Goal: Information Seeking & Learning: Learn about a topic

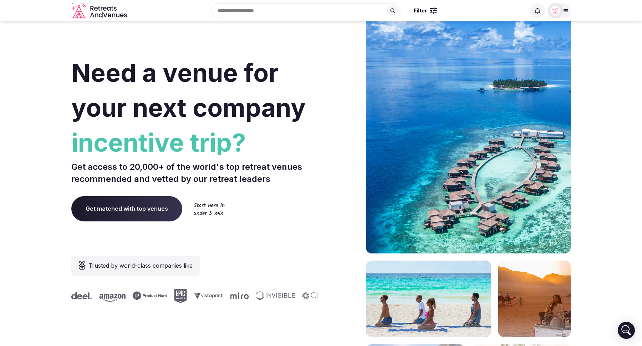
click at [565, 12] on icon at bounding box center [566, 11] width 6 height 6
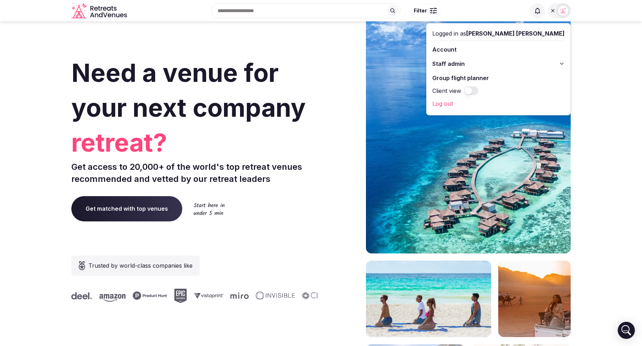
click at [478, 91] on button "Client view" at bounding box center [471, 91] width 14 height 9
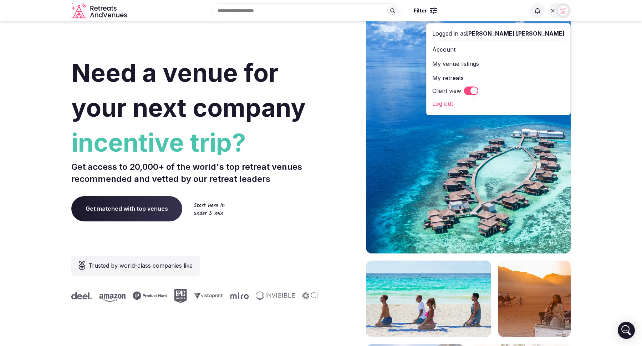
click at [427, 9] on button "Filter" at bounding box center [425, 11] width 32 height 14
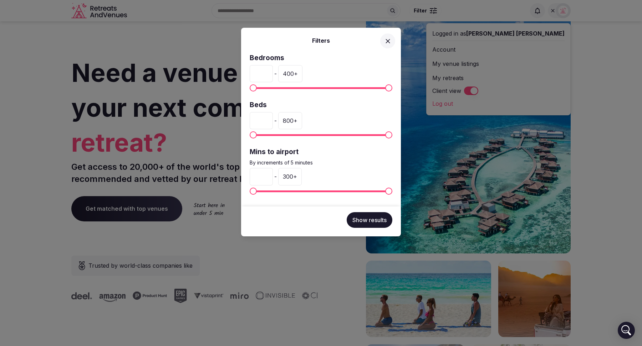
click at [387, 41] on icon at bounding box center [387, 40] width 7 height 7
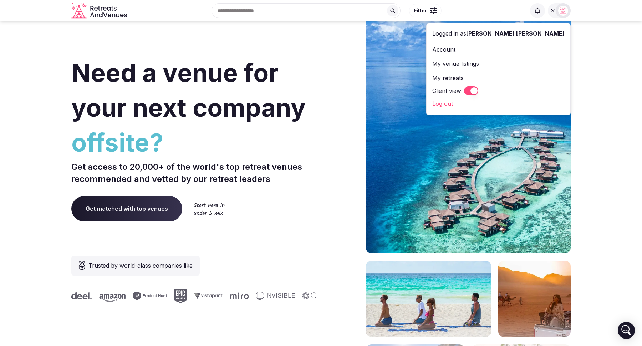
click at [478, 91] on button "Client view" at bounding box center [471, 91] width 14 height 9
click at [560, 66] on icon at bounding box center [562, 64] width 6 height 6
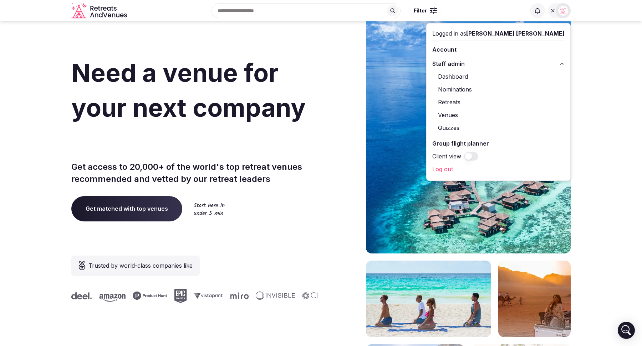
click at [560, 66] on icon at bounding box center [562, 64] width 6 height 6
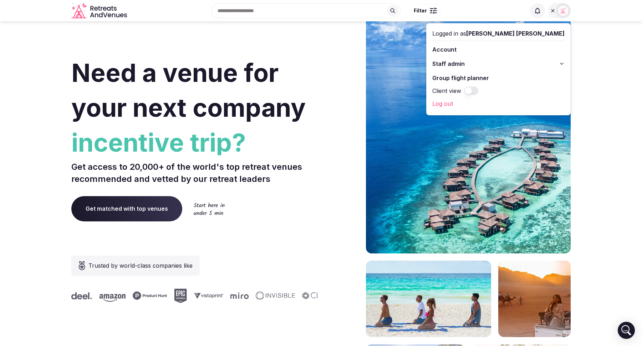
click at [346, 61] on div at bounding box center [342, 214] width 36 height 430
click at [555, 12] on icon at bounding box center [553, 11] width 6 height 6
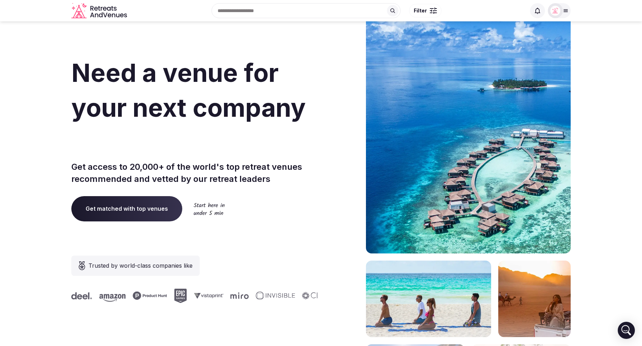
click at [429, 10] on button "Filter" at bounding box center [425, 11] width 32 height 14
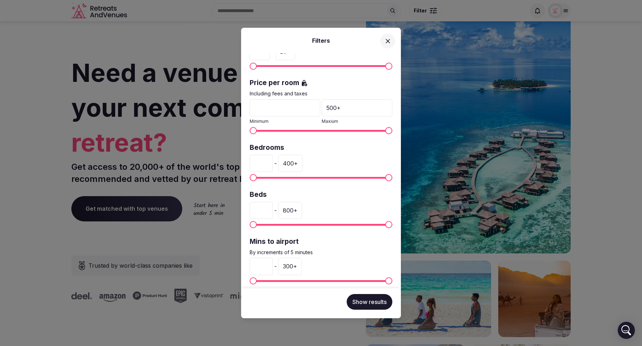
scroll to position [125, 0]
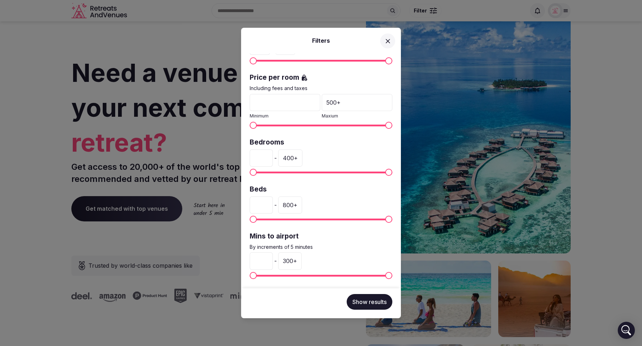
click at [387, 43] on icon at bounding box center [387, 40] width 7 height 7
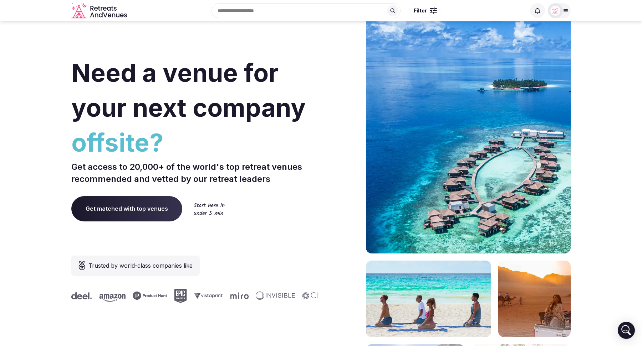
click at [432, 14] on div at bounding box center [433, 10] width 7 height 7
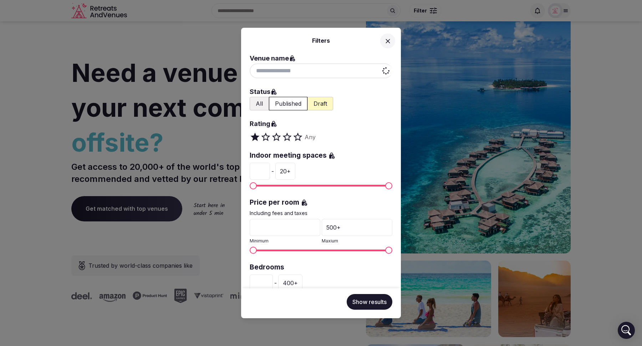
click at [326, 67] on input at bounding box center [321, 70] width 143 height 15
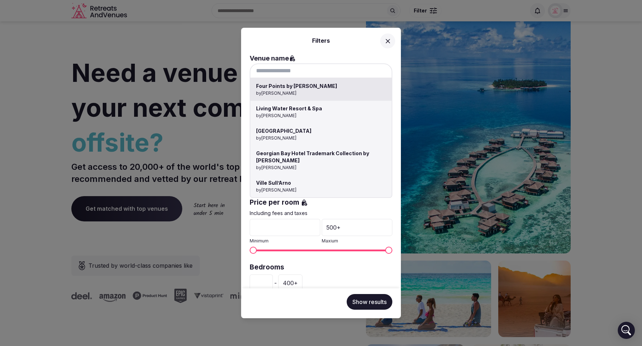
paste input "**********"
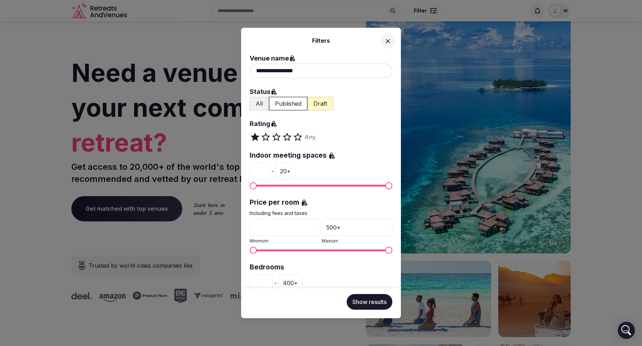
type input "**********"
click at [367, 306] on button "Show results" at bounding box center [369, 302] width 46 height 16
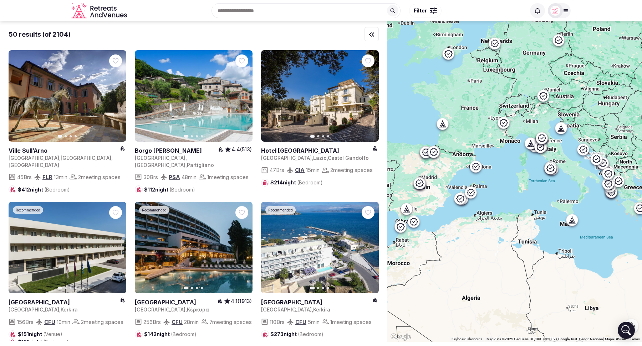
click at [281, 10] on input "text" at bounding box center [305, 10] width 189 height 15
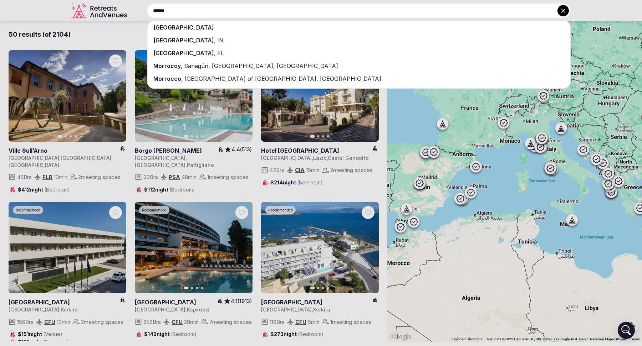
type input "******"
click at [264, 32] on div "[GEOGRAPHIC_DATA]" at bounding box center [359, 27] width 422 height 13
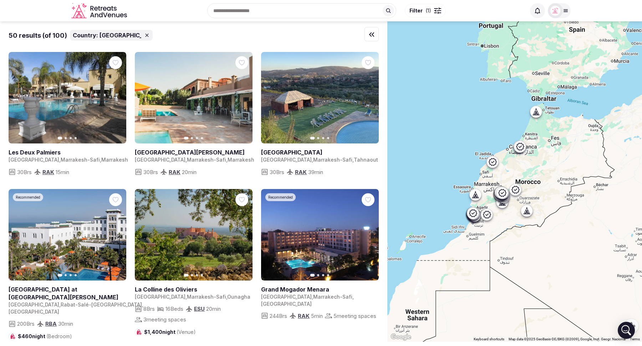
click at [431, 13] on button "Filter ( 1 )" at bounding box center [425, 11] width 41 height 14
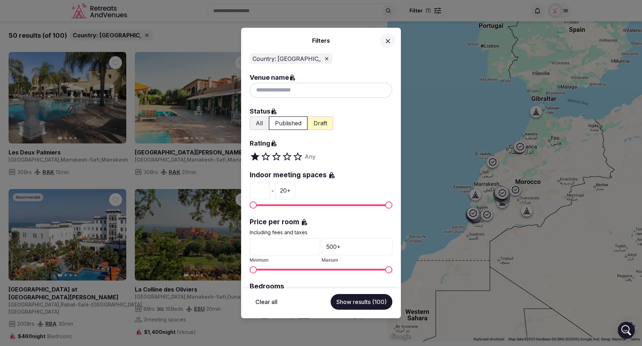
click at [290, 90] on div at bounding box center [321, 90] width 143 height 15
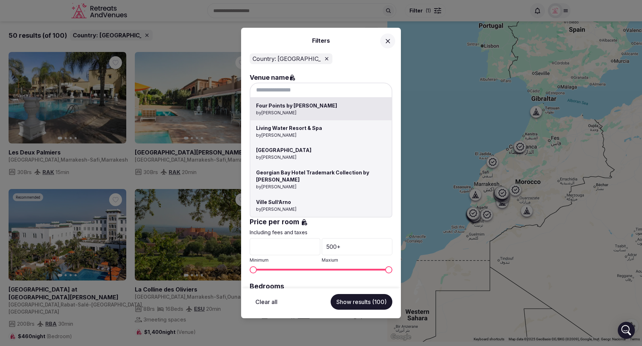
paste input "**********"
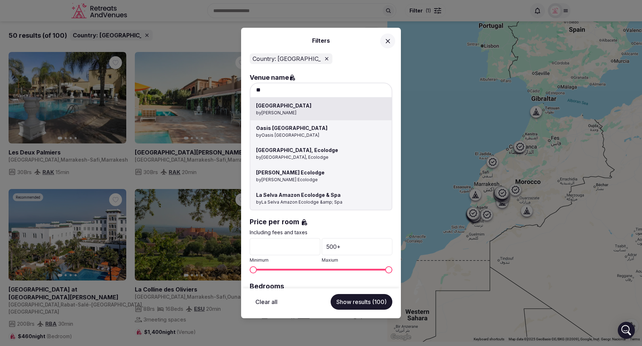
type input "*"
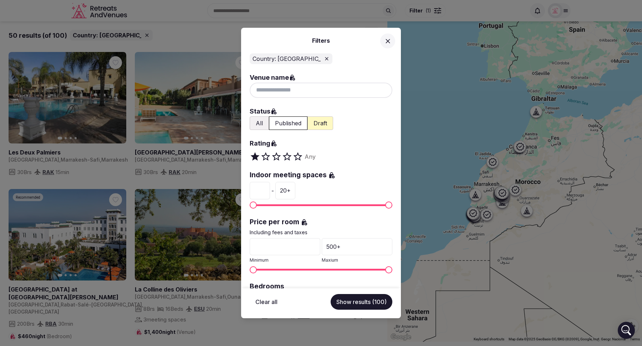
click at [389, 42] on icon at bounding box center [387, 40] width 7 height 7
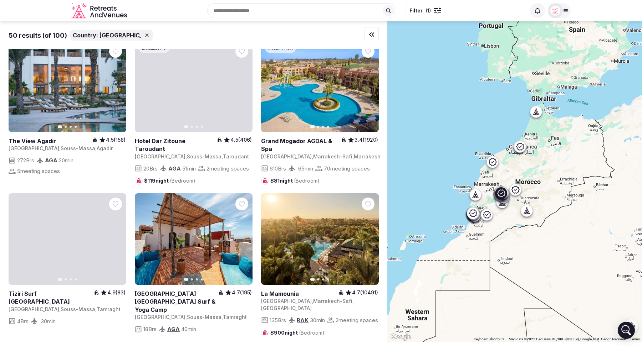
scroll to position [1235, 0]
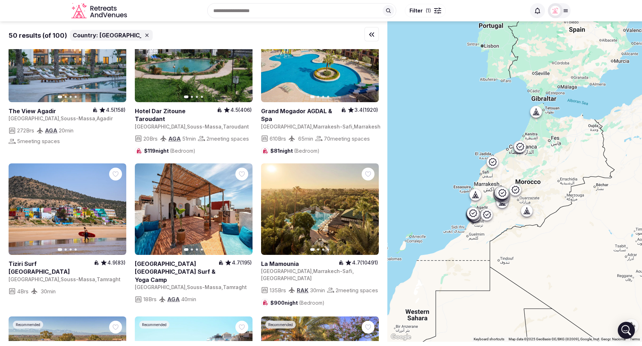
click at [422, 9] on span "Filter ( 1 )" at bounding box center [420, 10] width 22 height 7
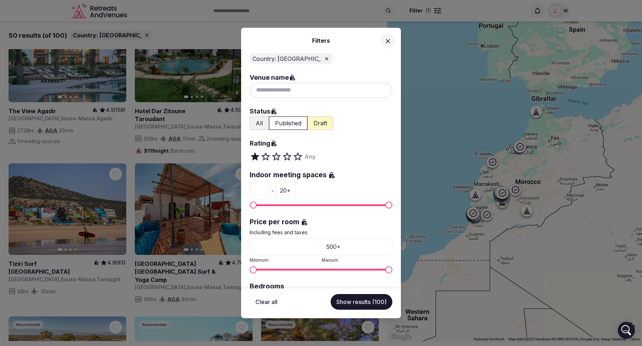
click at [263, 122] on button "All" at bounding box center [259, 124] width 19 height 14
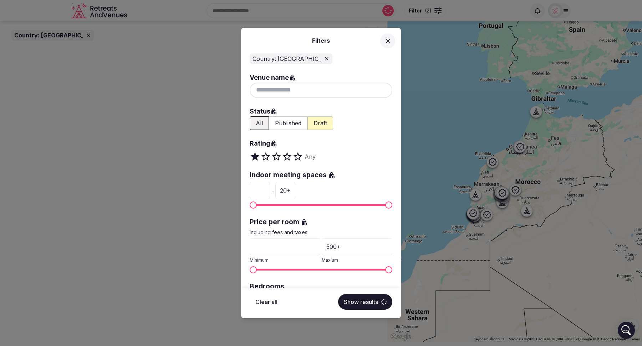
scroll to position [0, 0]
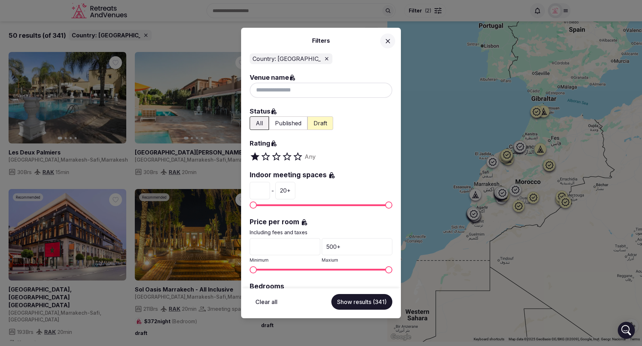
click at [294, 92] on div at bounding box center [321, 90] width 143 height 15
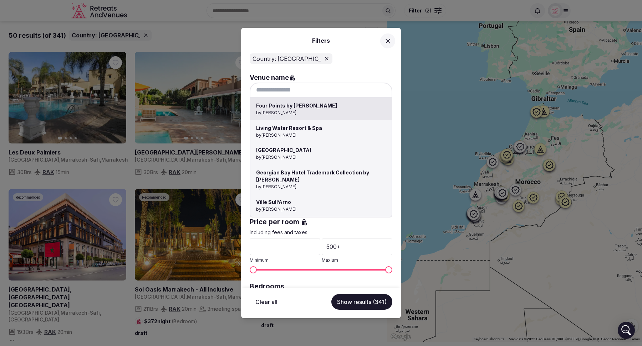
paste input "**********"
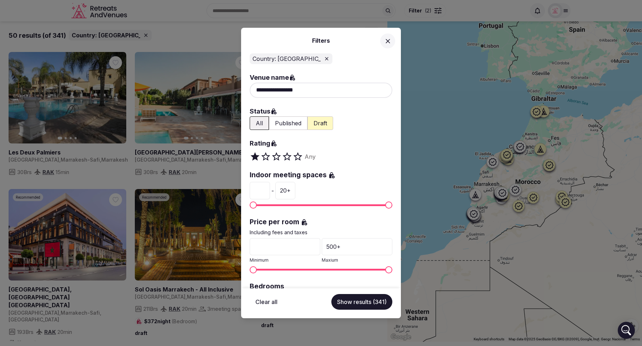
drag, startPoint x: 283, startPoint y: 90, endPoint x: 257, endPoint y: 91, distance: 26.7
click at [257, 91] on input "**********" at bounding box center [321, 90] width 143 height 15
type input "********"
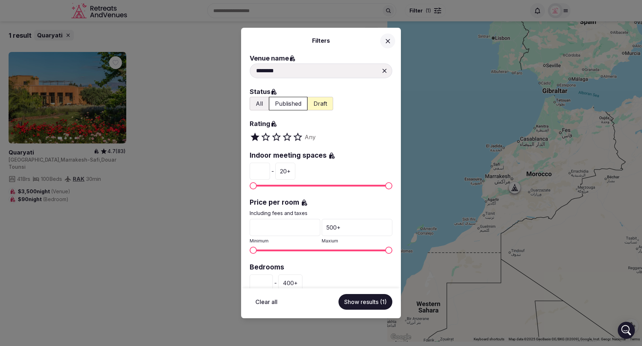
click at [49, 160] on div "Filters Venue name ******** Status All Published Draft Rating Any Indoor meetin…" at bounding box center [321, 173] width 642 height 346
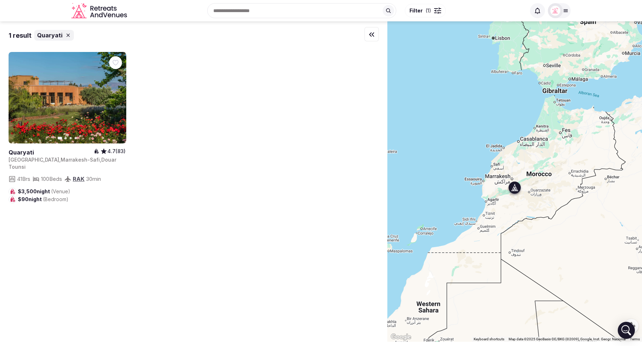
click at [39, 156] on link at bounding box center [51, 153] width 85 height 8
click at [26, 151] on link at bounding box center [51, 153] width 85 height 8
click at [67, 35] on icon at bounding box center [67, 35] width 3 height 3
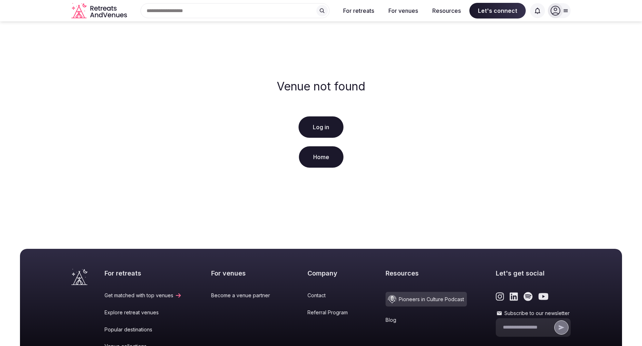
click at [323, 128] on link "Log in" at bounding box center [320, 127] width 45 height 21
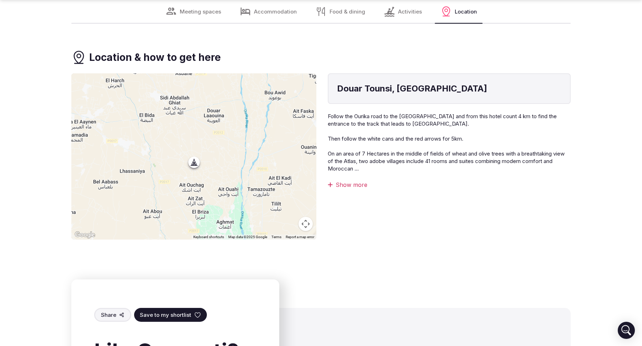
scroll to position [2863, 0]
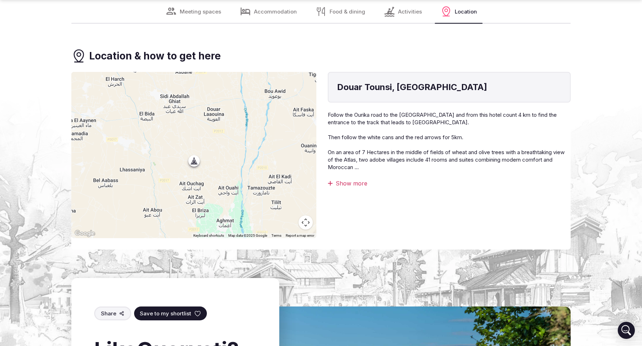
click at [356, 188] on div "Show more" at bounding box center [449, 184] width 243 height 8
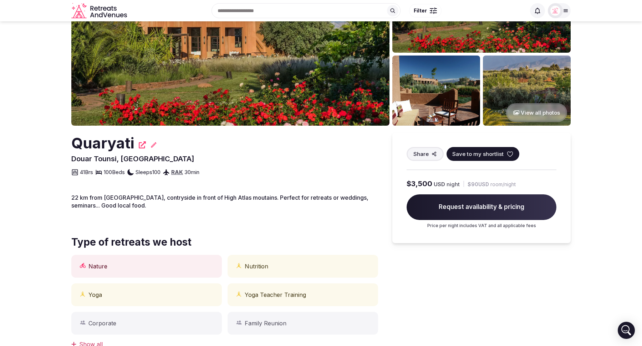
scroll to position [0, 0]
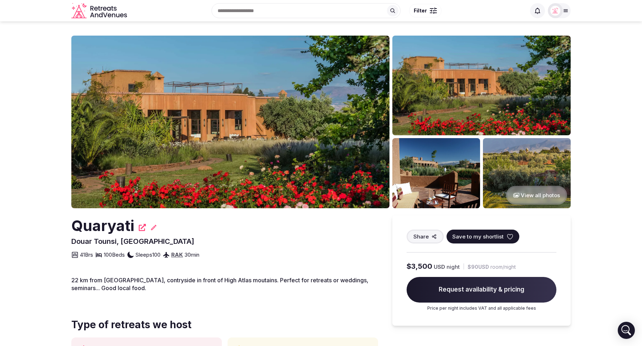
click at [260, 111] on img at bounding box center [230, 122] width 318 height 173
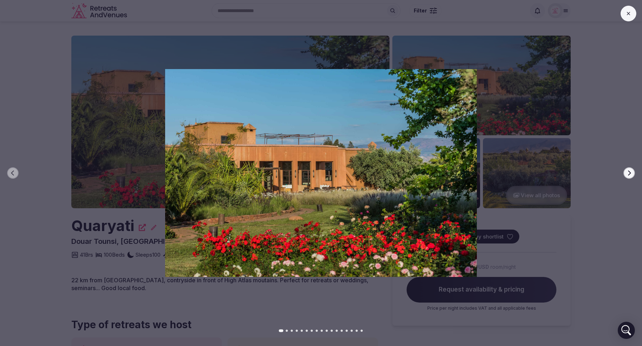
click at [632, 178] on div at bounding box center [317, 173] width 647 height 208
click at [627, 171] on icon "button" at bounding box center [629, 173] width 6 height 6
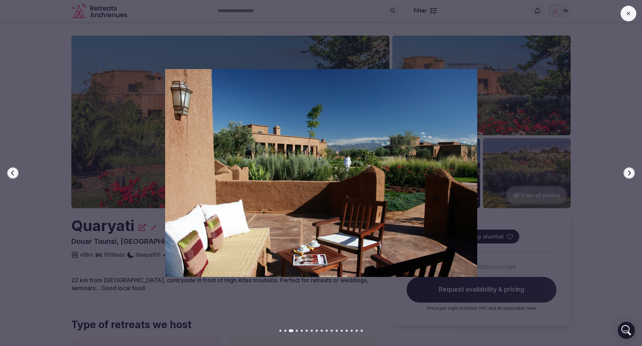
click at [627, 171] on icon "button" at bounding box center [629, 173] width 6 height 6
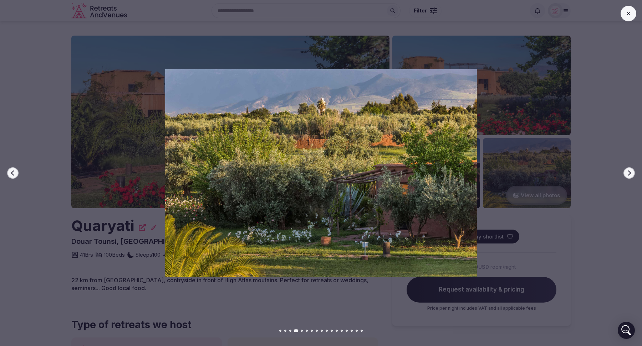
click at [627, 171] on icon "button" at bounding box center [629, 173] width 6 height 6
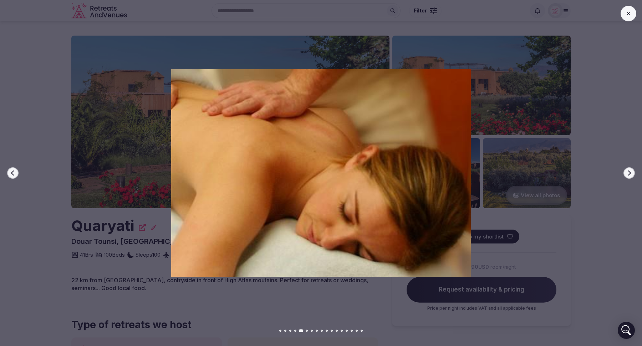
click at [627, 171] on icon "button" at bounding box center [629, 173] width 6 height 6
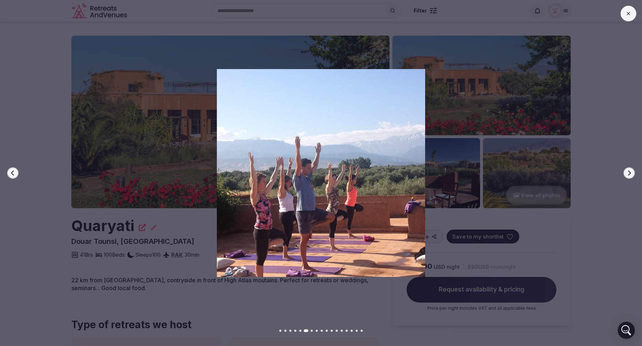
click at [627, 171] on icon "button" at bounding box center [629, 173] width 6 height 6
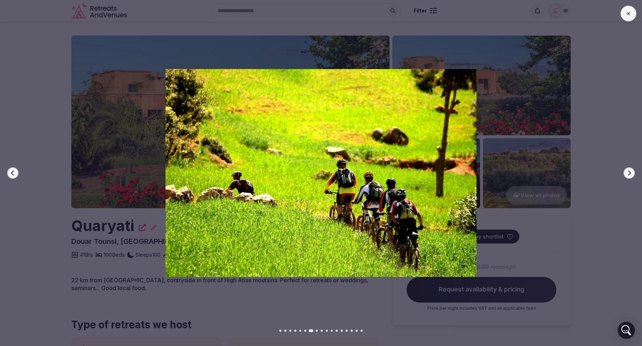
click at [629, 14] on icon at bounding box center [628, 14] width 6 height 6
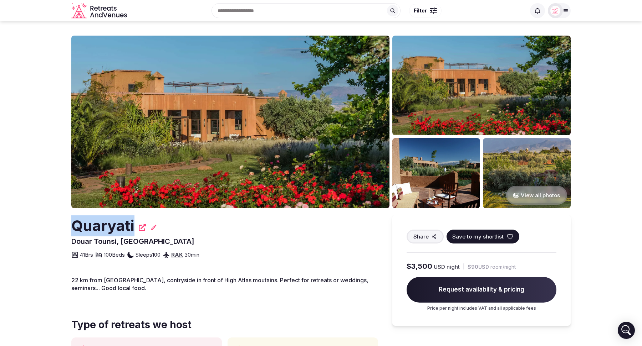
drag, startPoint x: 70, startPoint y: 226, endPoint x: 133, endPoint y: 227, distance: 63.1
copy h2 "Quaryati"
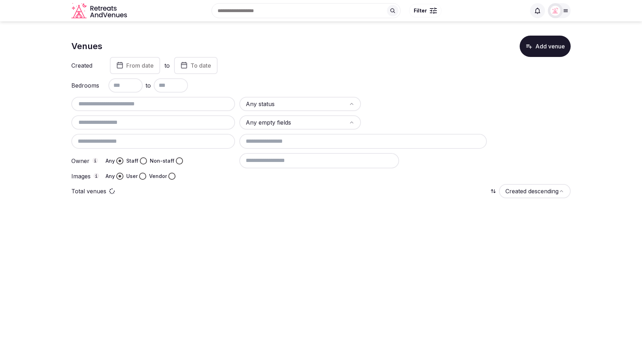
click at [149, 107] on input "text" at bounding box center [153, 104] width 158 height 9
paste input "**********"
drag, startPoint x: 206, startPoint y: 104, endPoint x: 68, endPoint y: 101, distance: 137.6
click at [68, 101] on section "**********" at bounding box center [321, 119] width 642 height 196
click at [108, 103] on input "********" at bounding box center [153, 104] width 158 height 9
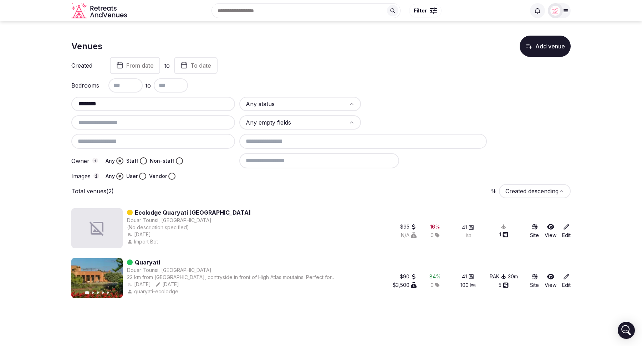
drag, startPoint x: 108, startPoint y: 103, endPoint x: 85, endPoint y: 103, distance: 22.8
click at [85, 103] on input "********" at bounding box center [153, 104] width 158 height 9
type input "*"
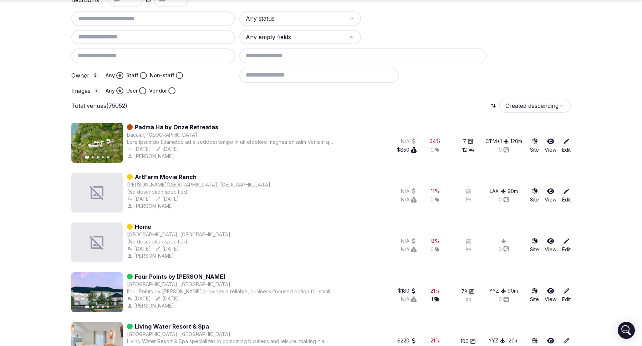
scroll to position [88, 0]
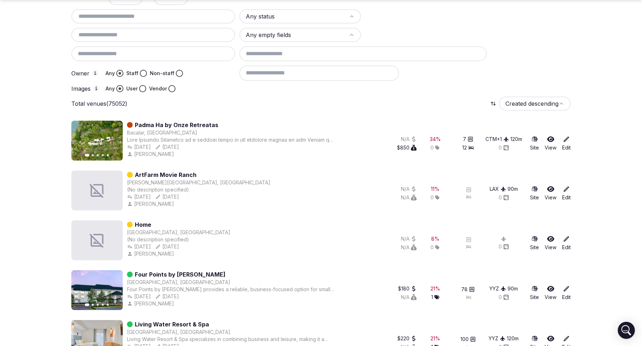
click at [115, 142] on icon "button" at bounding box center [113, 141] width 6 height 6
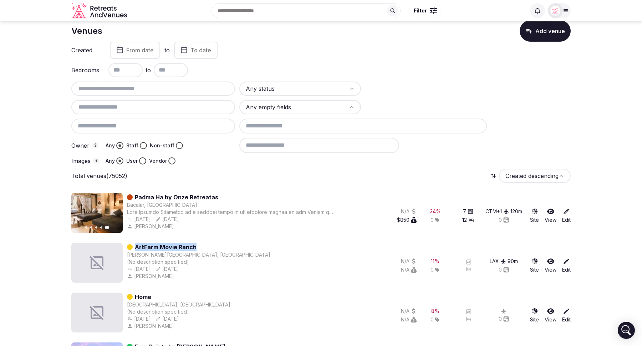
scroll to position [0, 0]
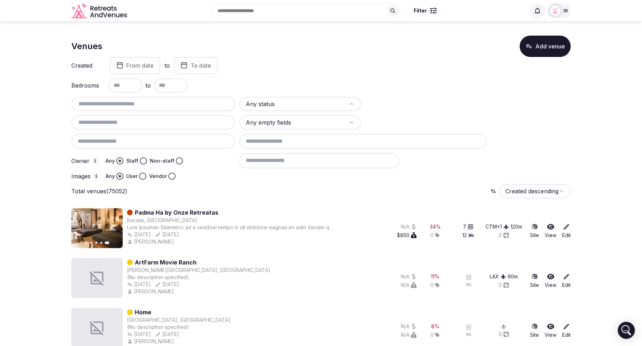
click at [110, 105] on input "text" at bounding box center [153, 104] width 158 height 9
paste input "********"
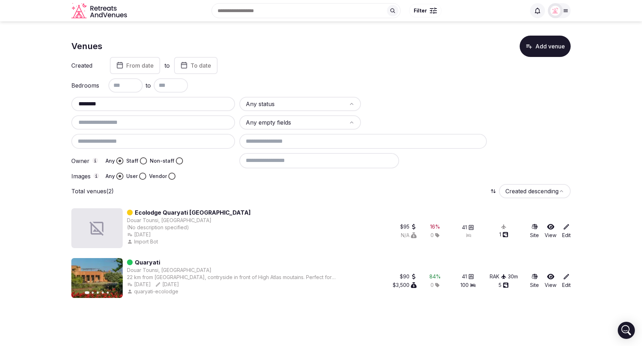
type input "********"
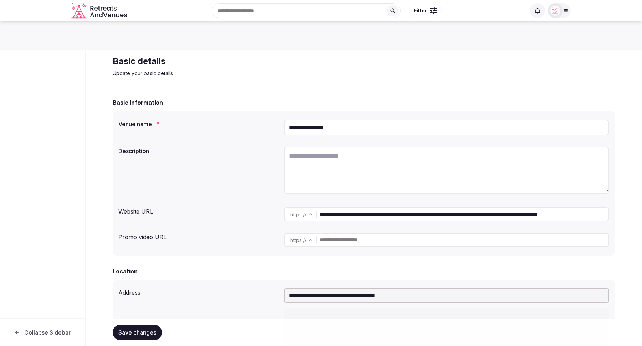
click at [529, 218] on input "**********" at bounding box center [463, 214] width 289 height 14
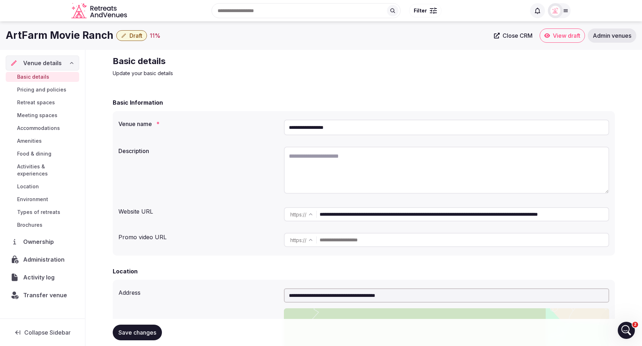
drag, startPoint x: 477, startPoint y: 217, endPoint x: 318, endPoint y: 215, distance: 159.0
click at [318, 215] on div "**********" at bounding box center [446, 214] width 325 height 14
click at [192, 174] on div "Description" at bounding box center [363, 171] width 491 height 55
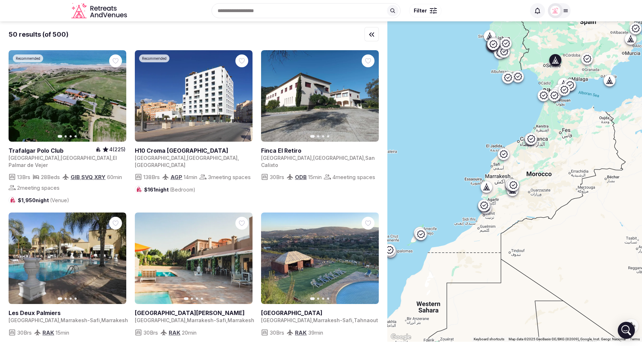
click at [370, 99] on button "Next slide" at bounding box center [368, 96] width 11 height 11
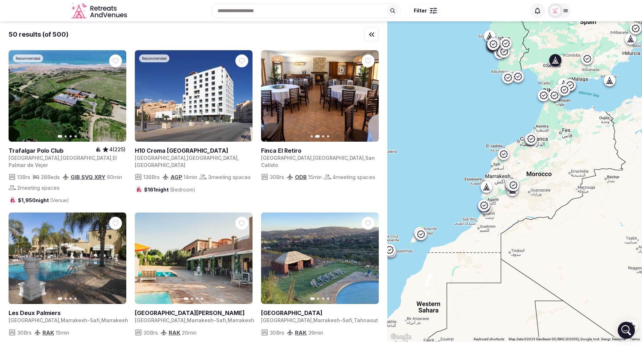
click at [370, 99] on button "Next slide" at bounding box center [368, 96] width 11 height 11
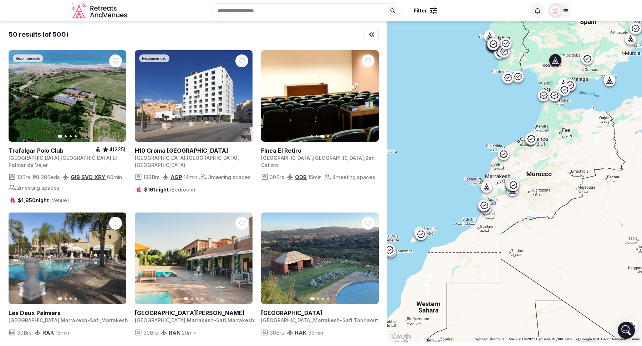
click at [370, 99] on button "Next slide" at bounding box center [368, 96] width 11 height 11
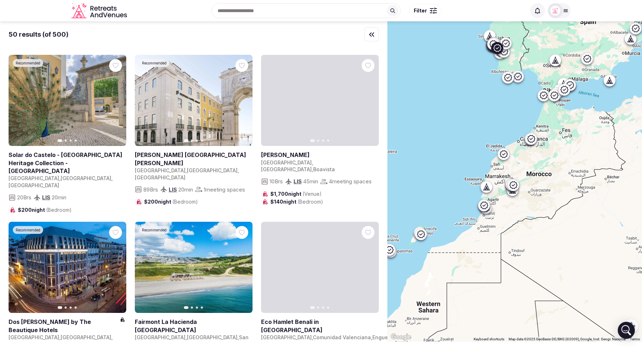
scroll to position [611, 0]
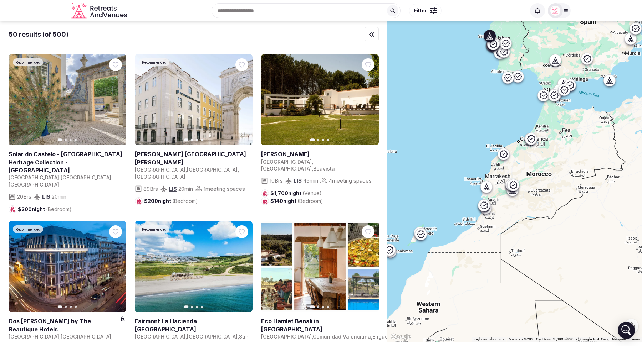
click at [370, 98] on icon "button" at bounding box center [369, 100] width 6 height 6
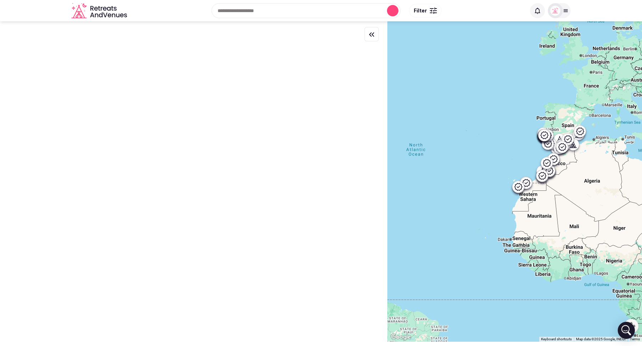
scroll to position [0, 0]
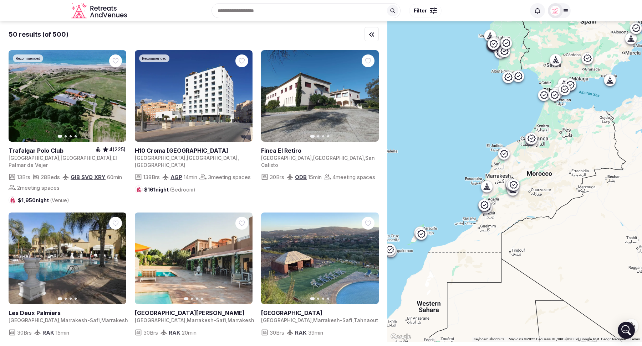
click at [251, 11] on div "Recent searches Morocco Miami, FL California Tuscany, Italy Barcelona, Spain Se…" at bounding box center [328, 10] width 396 height 31
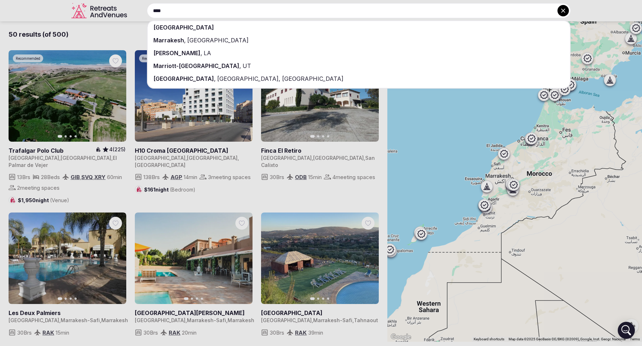
type input "****"
click at [272, 38] on div "Marrakesh , Morocco" at bounding box center [359, 40] width 422 height 13
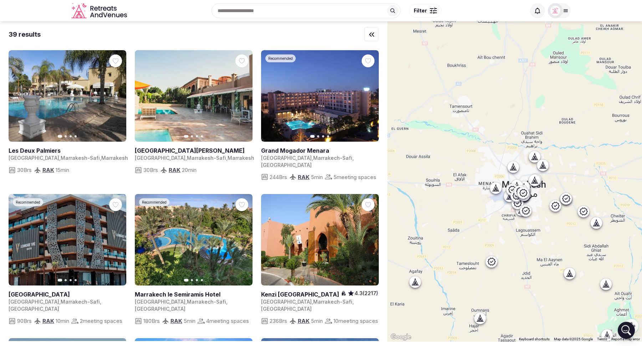
click at [425, 8] on span "Filter" at bounding box center [420, 10] width 13 height 7
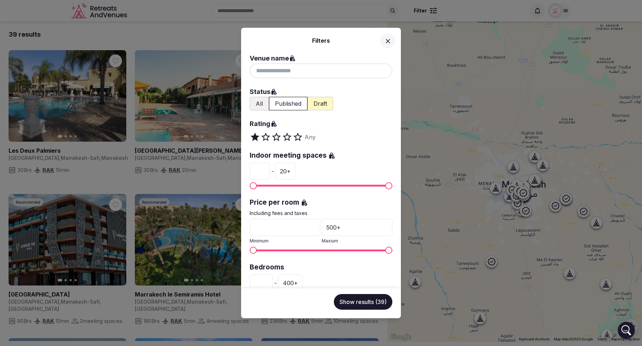
click at [260, 105] on button "All" at bounding box center [259, 104] width 19 height 14
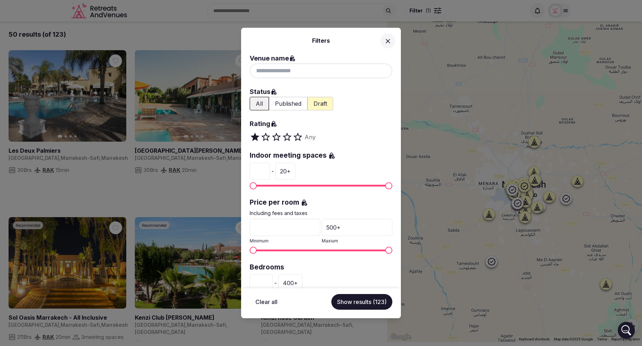
click at [387, 42] on icon at bounding box center [387, 41] width 4 height 4
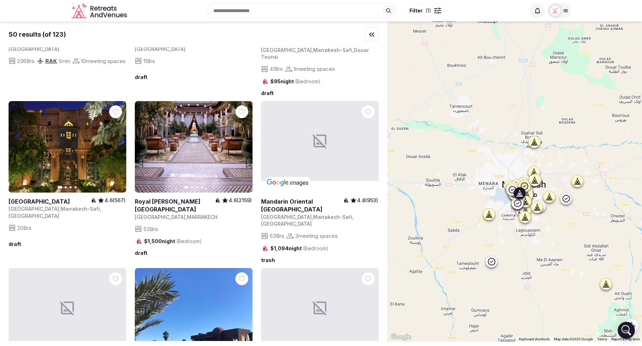
scroll to position [592, 0]
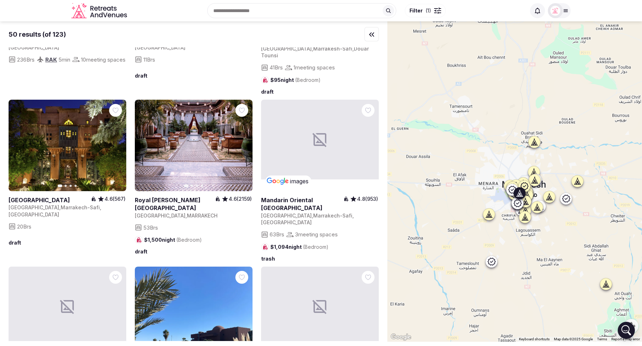
click at [241, 143] on icon "button" at bounding box center [243, 146] width 6 height 6
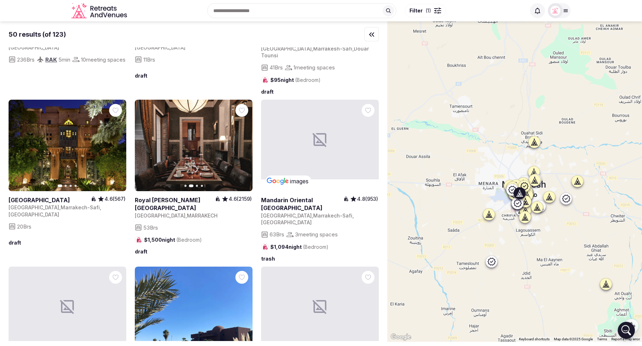
click at [241, 143] on icon "button" at bounding box center [243, 146] width 6 height 6
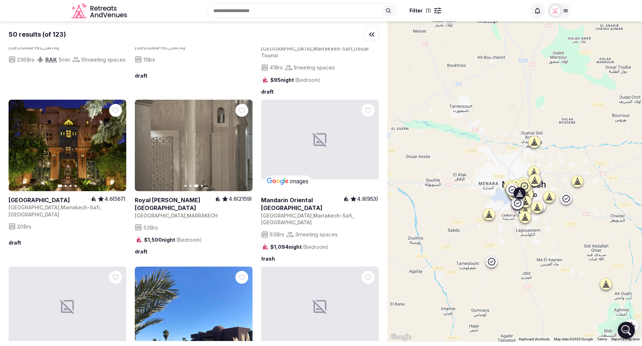
click at [241, 143] on icon "button" at bounding box center [243, 146] width 6 height 6
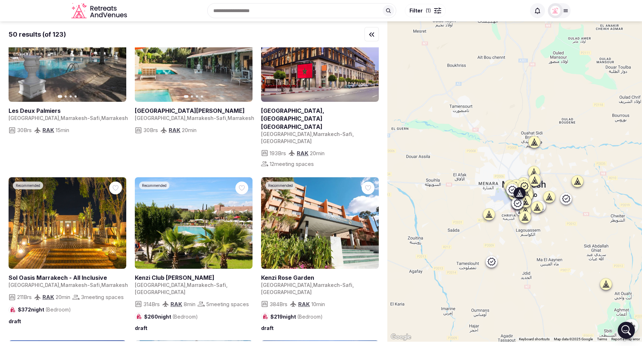
scroll to position [0, 0]
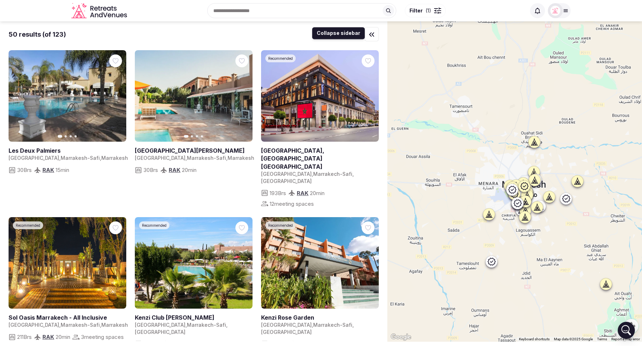
click at [370, 37] on icon "button" at bounding box center [371, 34] width 9 height 9
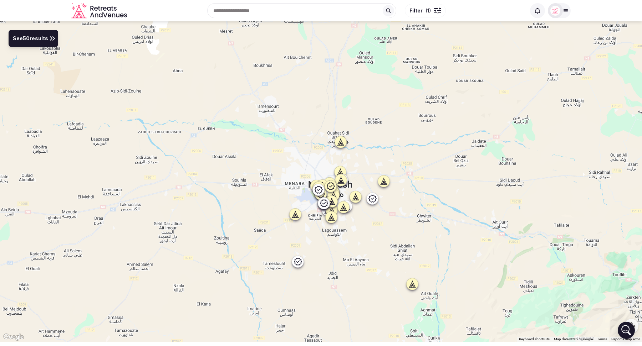
click at [40, 39] on span "See 50 results" at bounding box center [30, 39] width 35 height 8
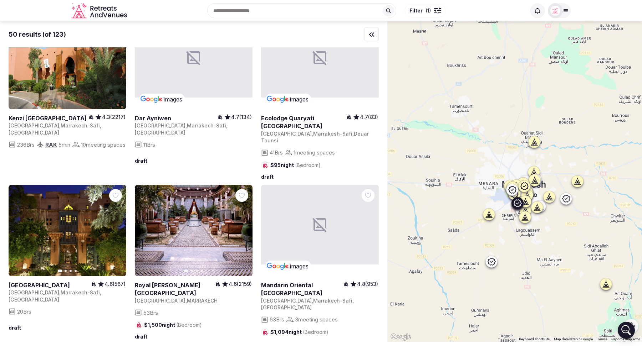
scroll to position [510, 0]
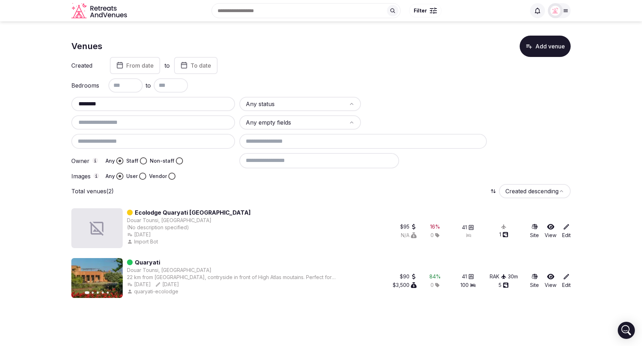
click at [416, 10] on span "Filter" at bounding box center [420, 10] width 13 height 7
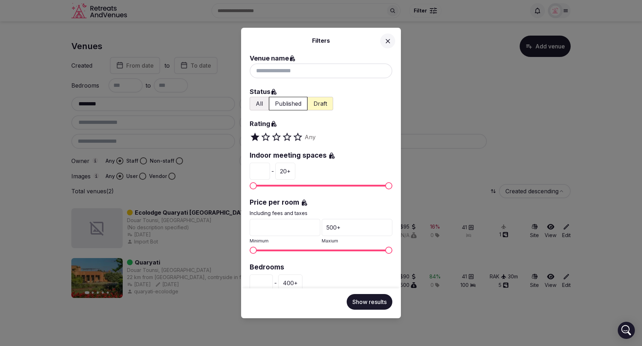
click at [389, 39] on icon at bounding box center [387, 40] width 7 height 7
